Goal: Task Accomplishment & Management: Use online tool/utility

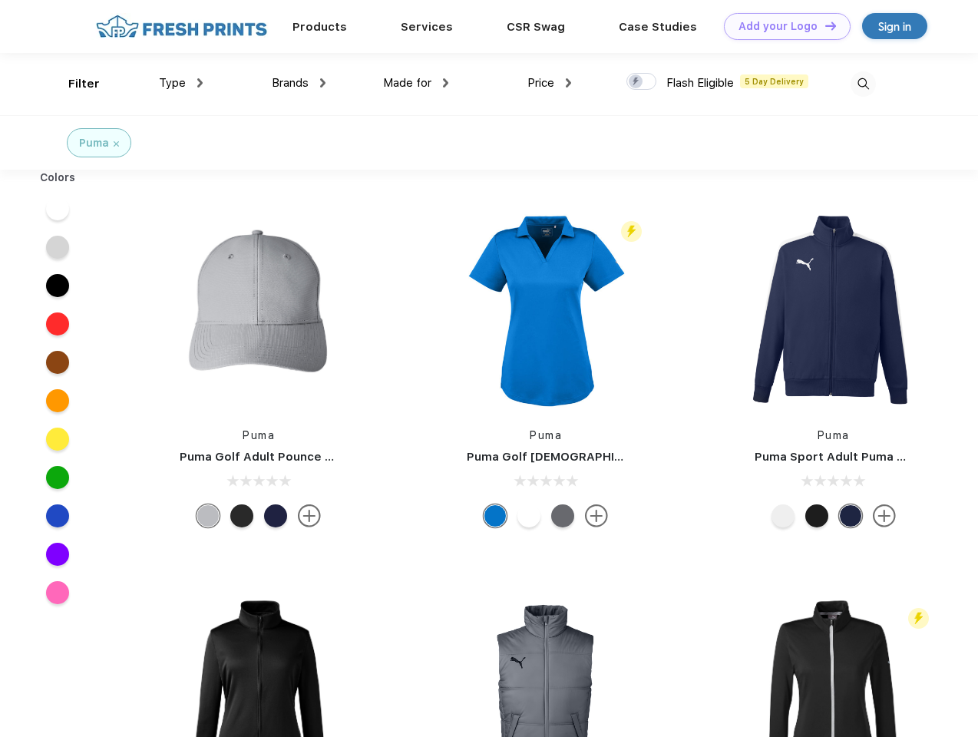
scroll to position [1, 0]
click at [781, 26] on link "Add your Logo Design Tool" at bounding box center [787, 26] width 127 height 27
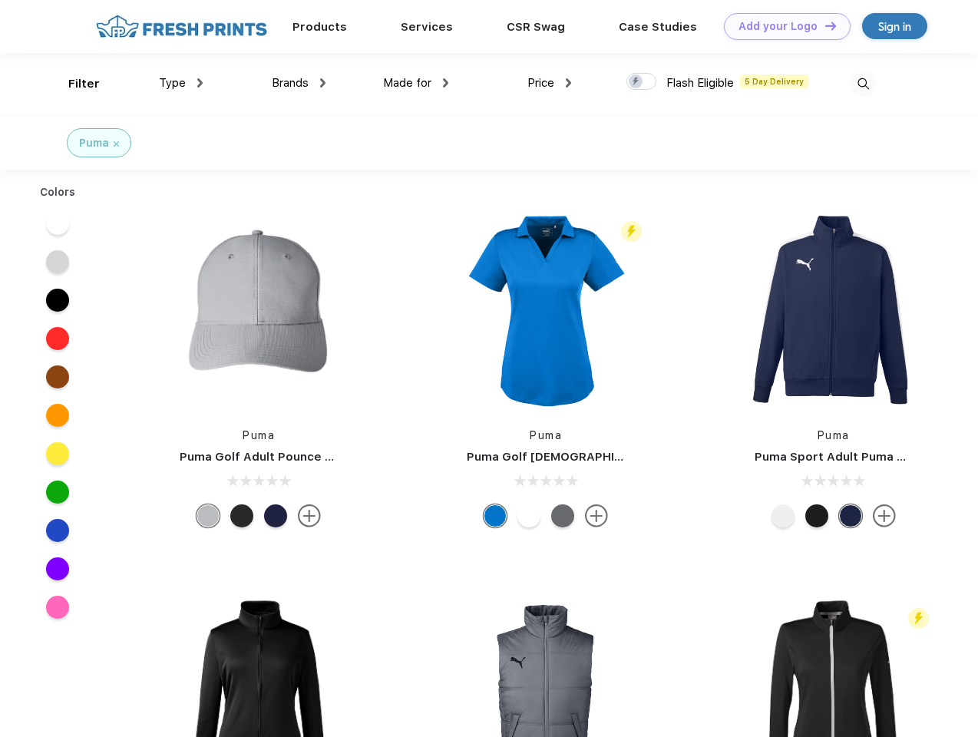
click at [0, 0] on div "Design Tool" at bounding box center [0, 0] width 0 height 0
click at [824, 25] on link "Add your Logo Design Tool" at bounding box center [787, 26] width 127 height 27
click at [74, 84] on div "Filter" at bounding box center [83, 84] width 31 height 18
click at [181, 83] on span "Type" at bounding box center [172, 83] width 27 height 14
click at [299, 83] on span "Brands" at bounding box center [290, 83] width 37 height 14
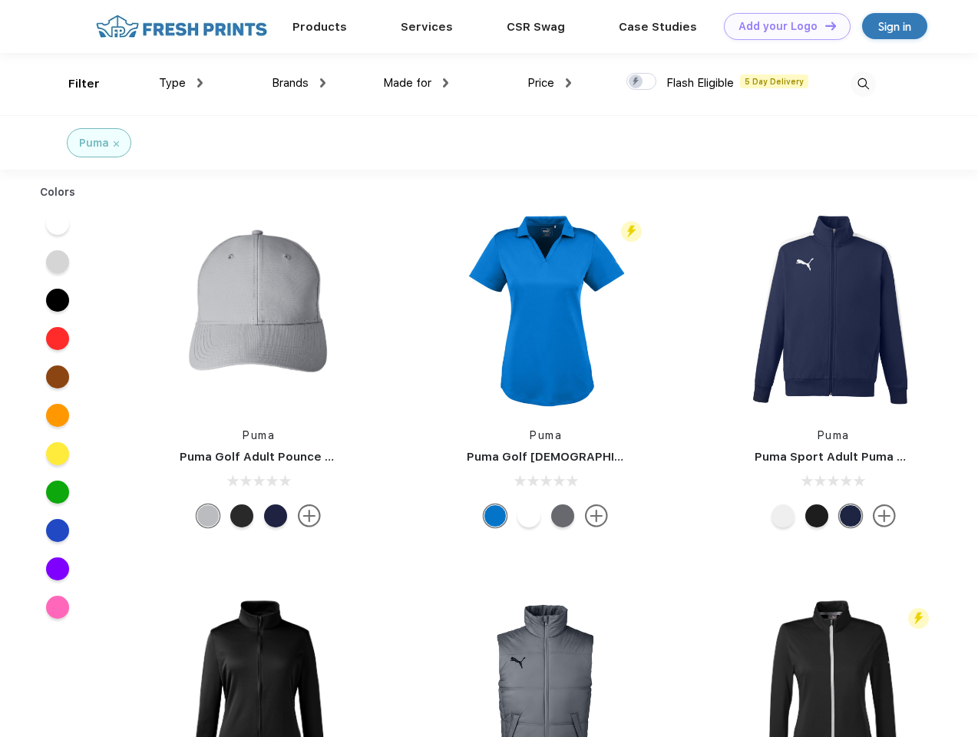
click at [416, 83] on span "Made for" at bounding box center [407, 83] width 48 height 14
click at [550, 83] on span "Price" at bounding box center [540, 83] width 27 height 14
click at [642, 82] on div at bounding box center [641, 81] width 30 height 17
click at [636, 82] on input "checkbox" at bounding box center [631, 77] width 10 height 10
click at [863, 84] on img at bounding box center [862, 83] width 25 height 25
